Goal: Information Seeking & Learning: Learn about a topic

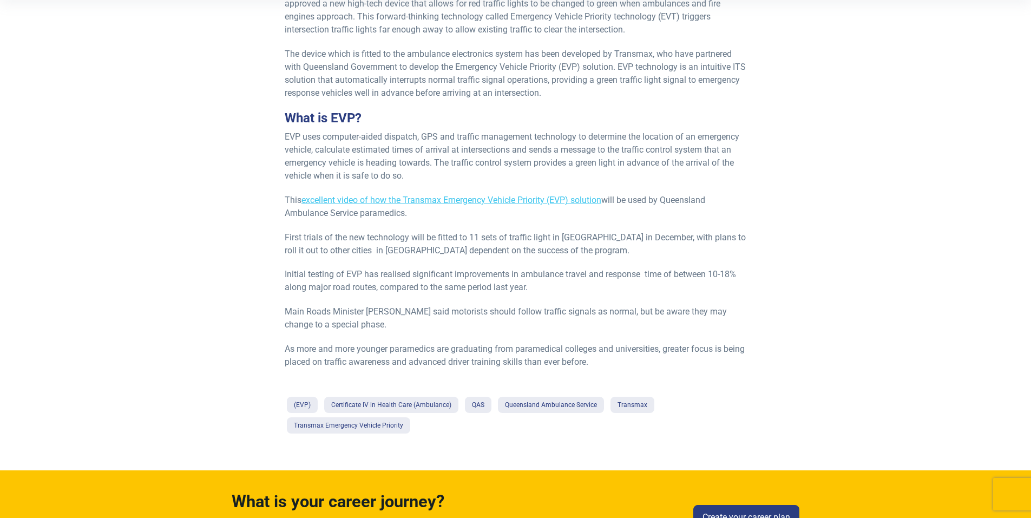
scroll to position [487, 0]
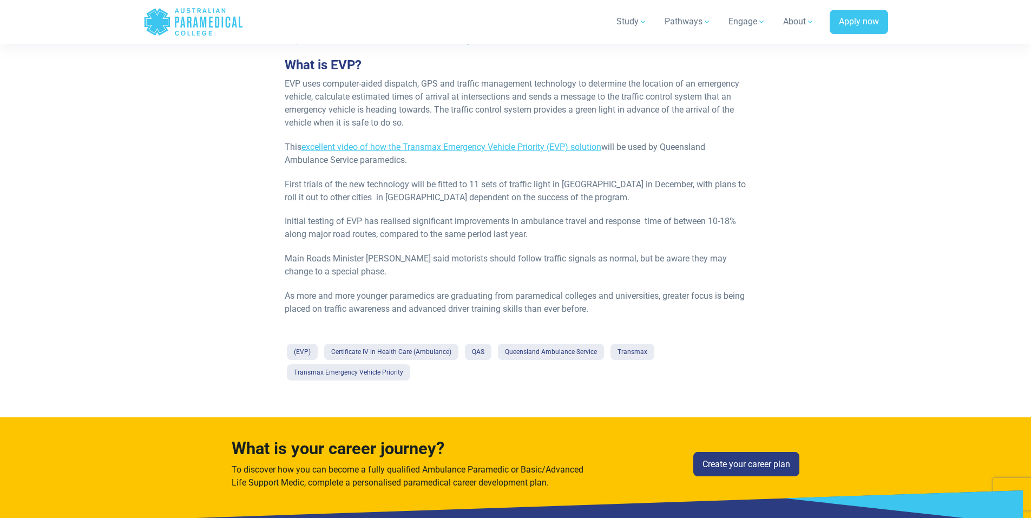
click at [550, 338] on div "High-tech EVP traffic light control software improves Queensland Ambulance Serv…" at bounding box center [515, 61] width 475 height 641
click at [539, 345] on link "Queensland Ambulance Service" at bounding box center [551, 352] width 106 height 16
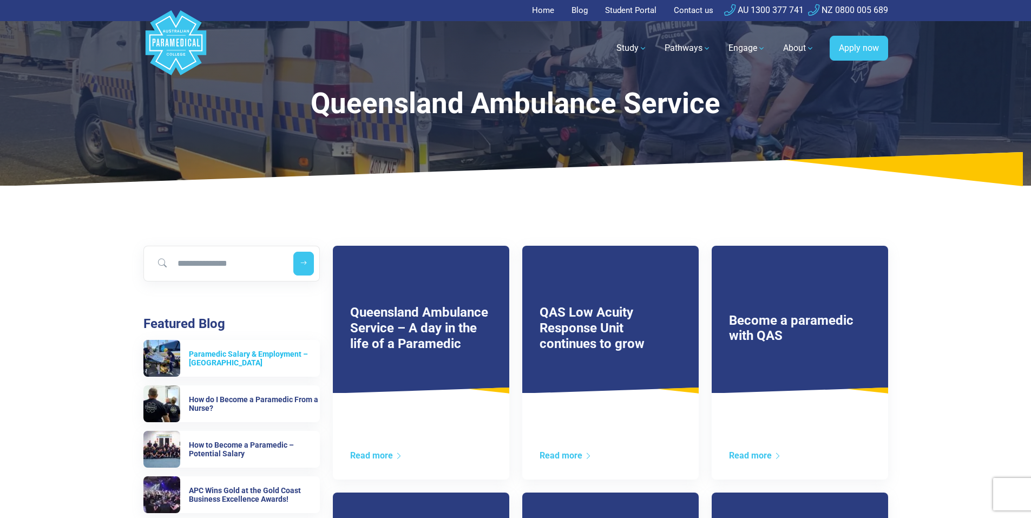
click at [238, 353] on h6 "Paramedic Salary & Employment – [GEOGRAPHIC_DATA]" at bounding box center [254, 359] width 131 height 18
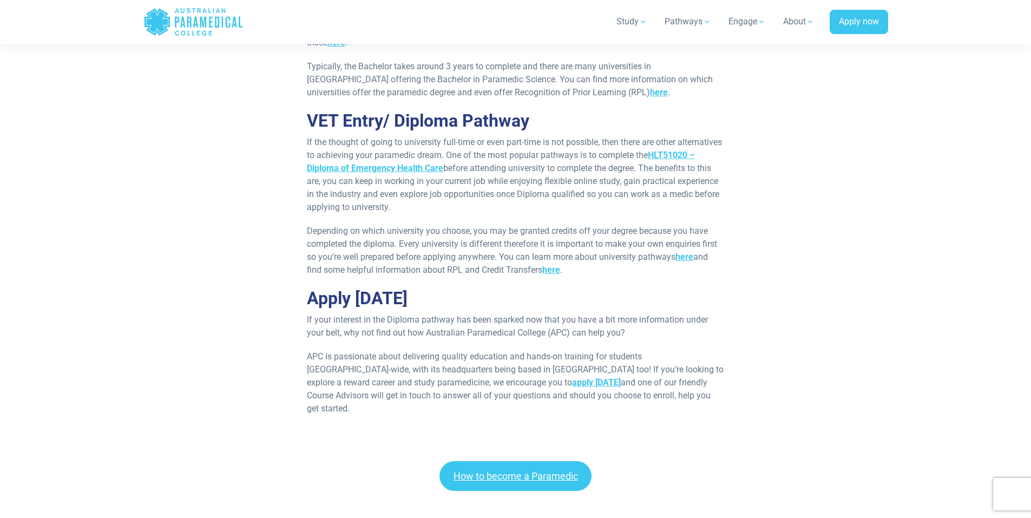
scroll to position [1677, 0]
